Goal: Navigation & Orientation: Find specific page/section

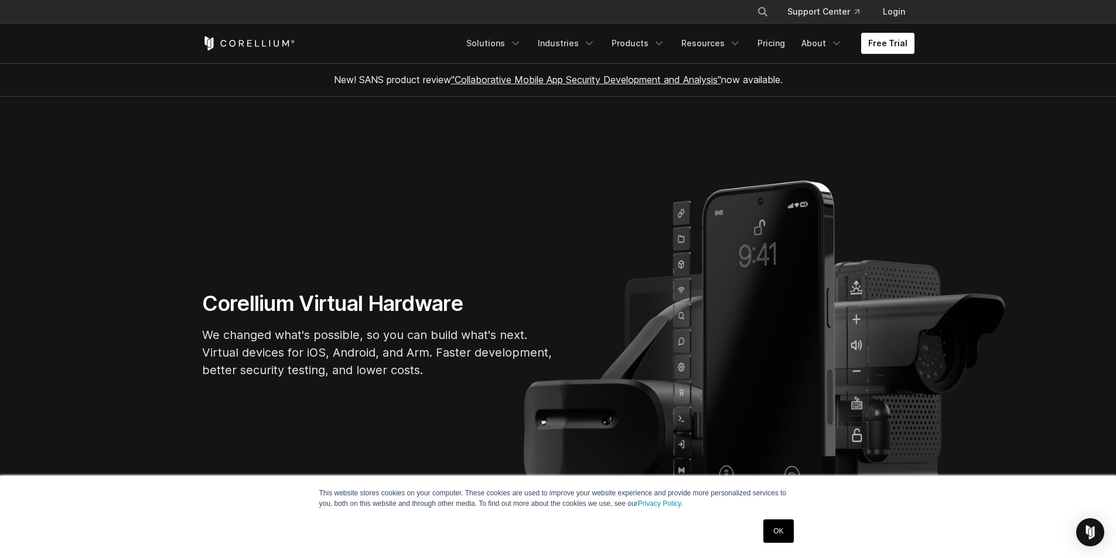
click at [883, 43] on link "Free Trial" at bounding box center [887, 43] width 53 height 21
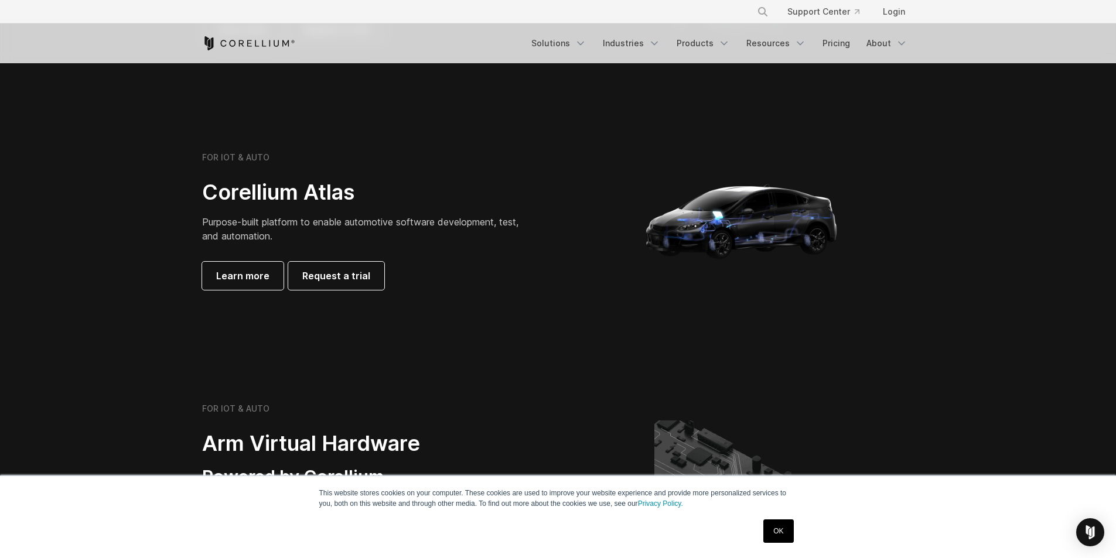
scroll to position [1054, 0]
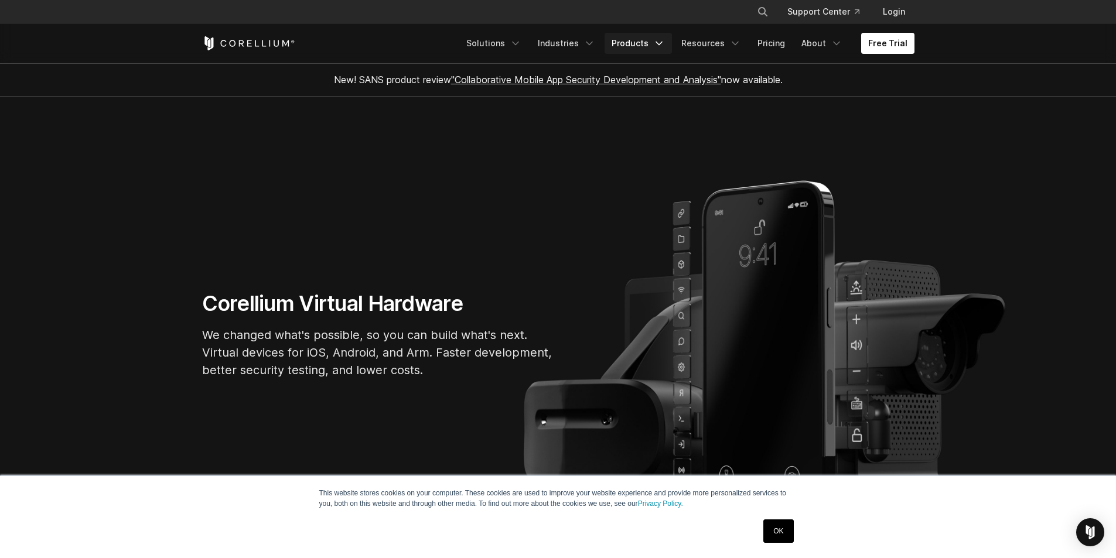
click at [645, 50] on link "Products" at bounding box center [637, 43] width 67 height 21
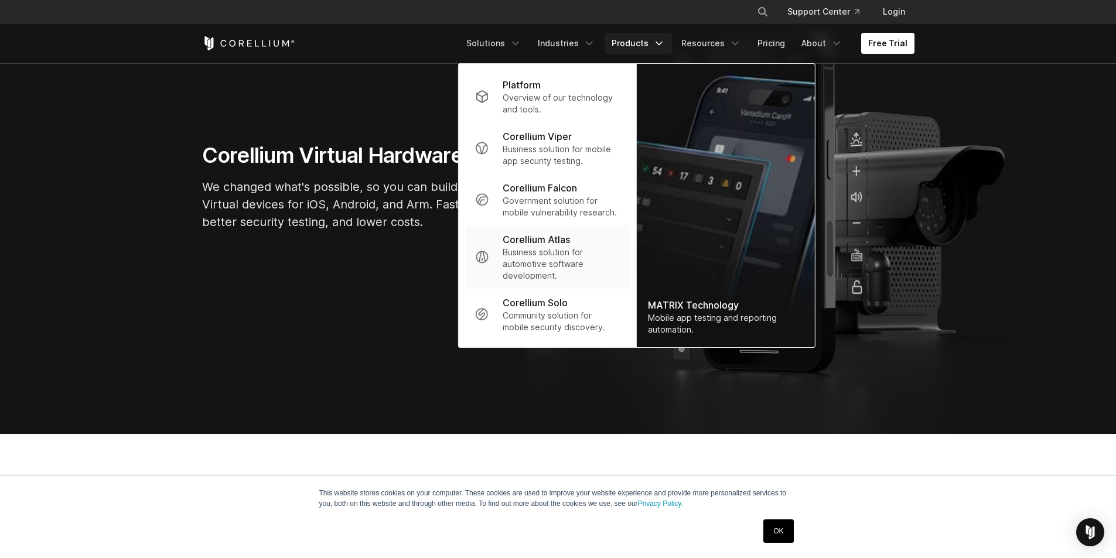
scroll to position [234, 0]
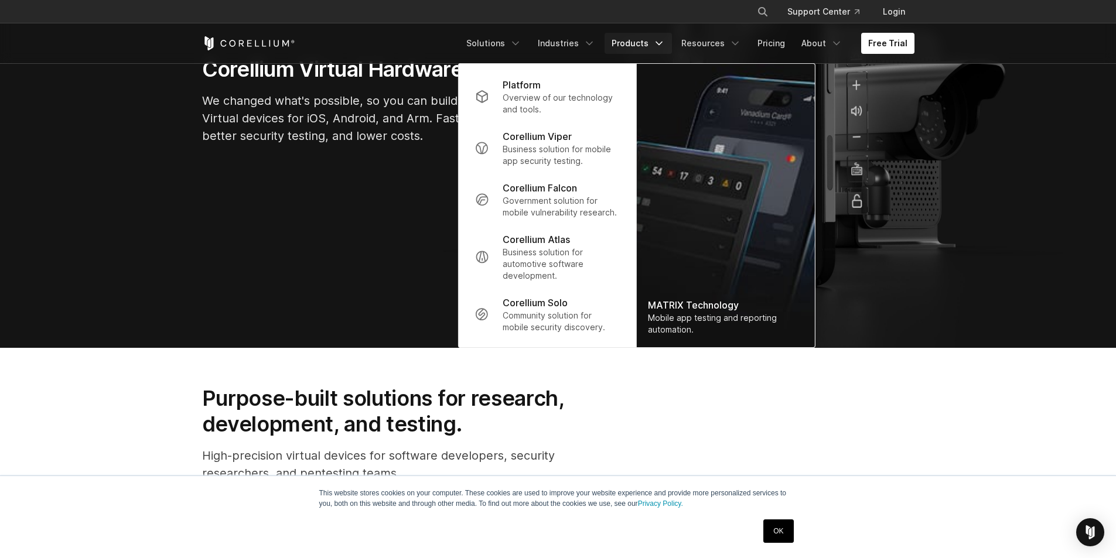
click at [379, 187] on section "Corellium Virtual Hardware We changed what's possible, so you can build what's …" at bounding box center [558, 104] width 1116 height 485
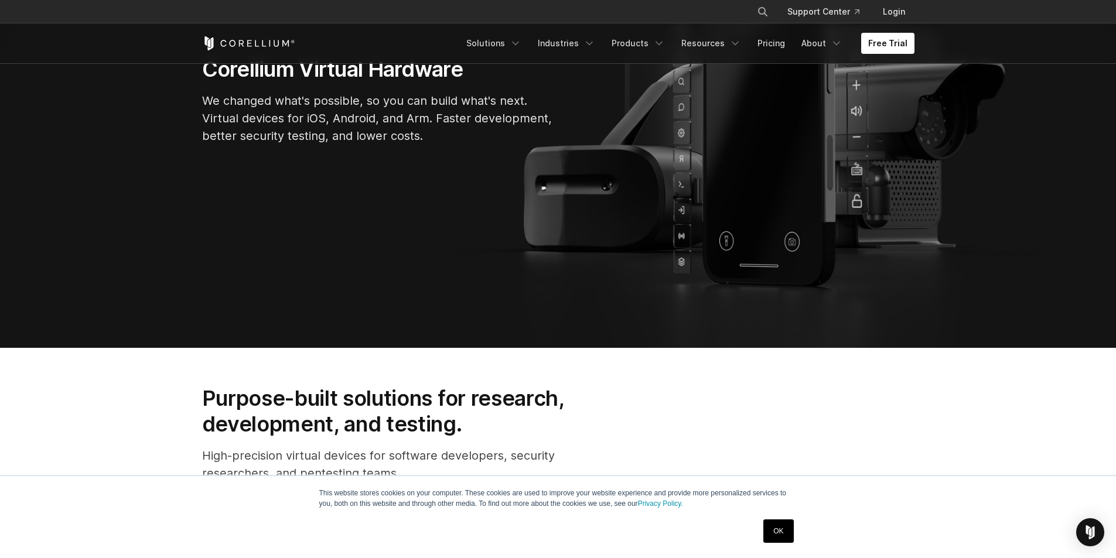
click at [377, 143] on p "We changed what's possible, so you can build what's next. Virtual devices for i…" at bounding box center [377, 118] width 351 height 53
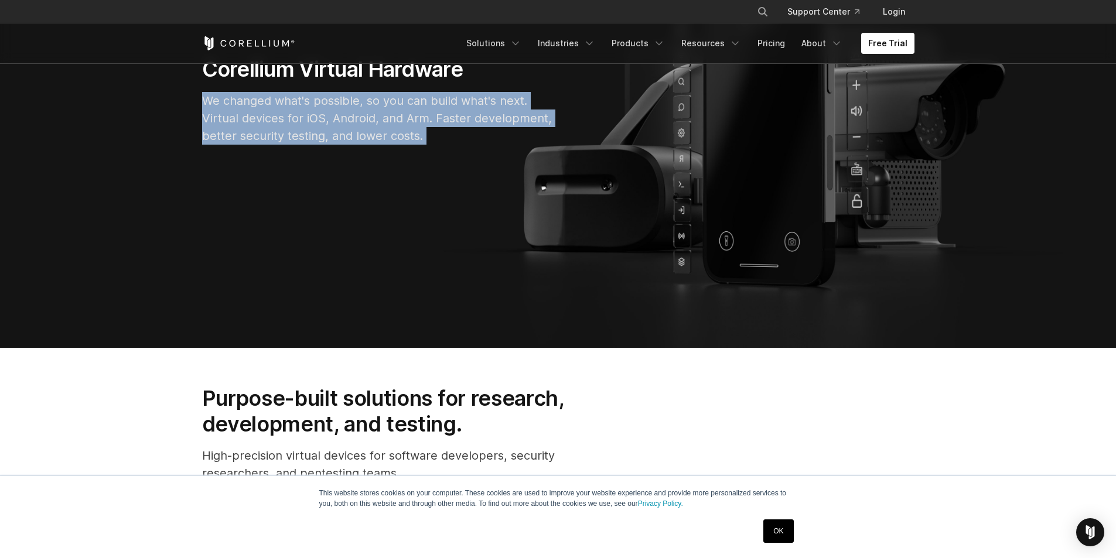
click at [377, 143] on p "We changed what's possible, so you can build what's next. Virtual devices for i…" at bounding box center [377, 118] width 351 height 53
click at [413, 136] on p "We changed what's possible, so you can build what's next. Virtual devices for i…" at bounding box center [377, 118] width 351 height 53
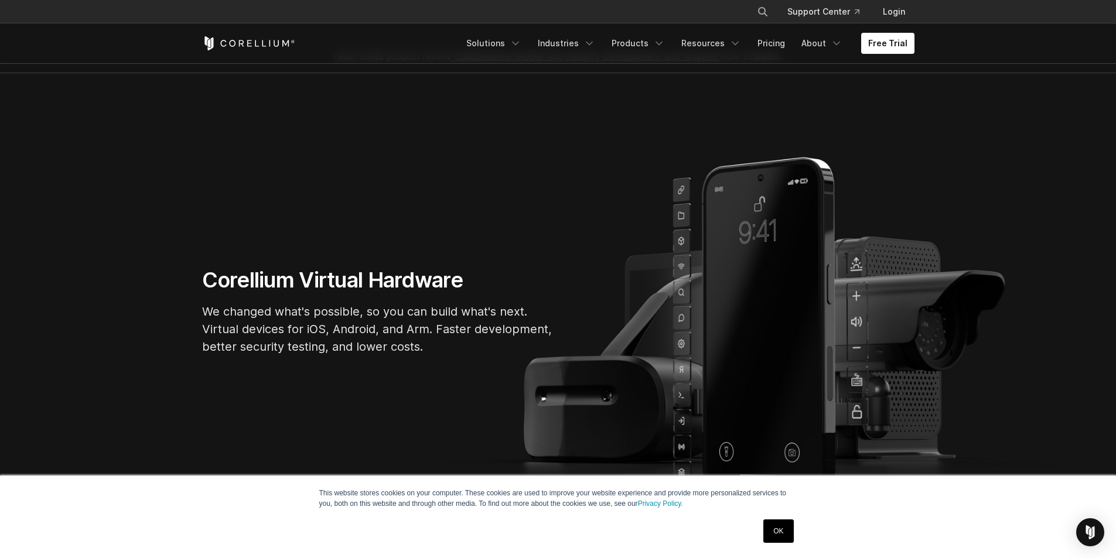
scroll to position [0, 0]
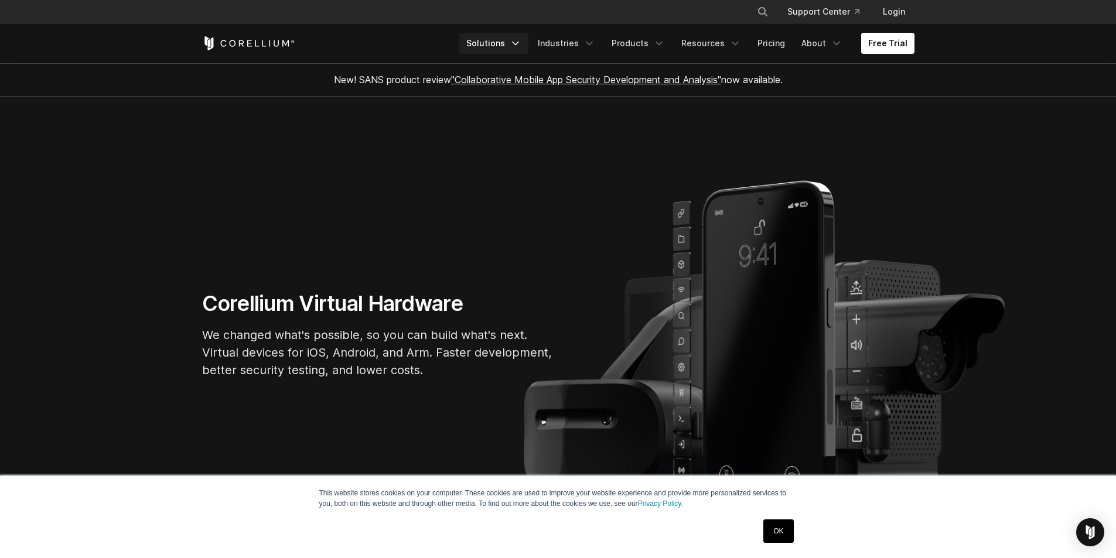
click at [512, 43] on link "Solutions" at bounding box center [493, 43] width 69 height 21
